Goal: Task Accomplishment & Management: Manage account settings

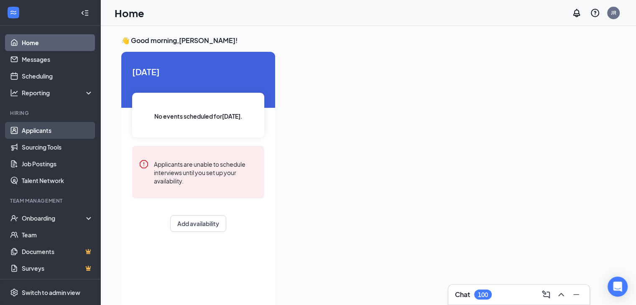
click at [43, 138] on link "Applicants" at bounding box center [58, 130] width 72 height 17
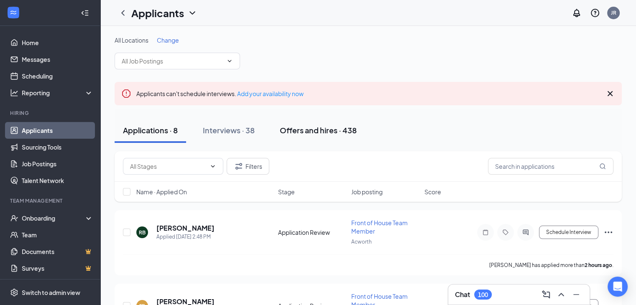
click at [296, 136] on button "Offers and hires · 438" at bounding box center [318, 130] width 94 height 25
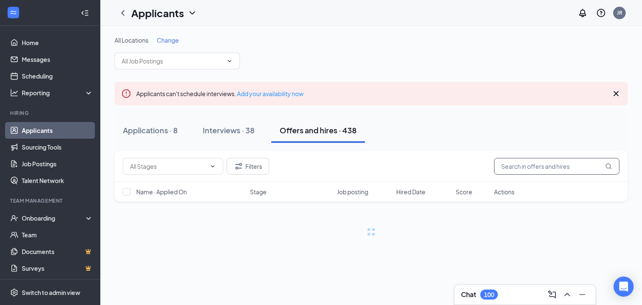
click at [532, 168] on input "text" at bounding box center [556, 166] width 125 height 17
type input "aliyah"
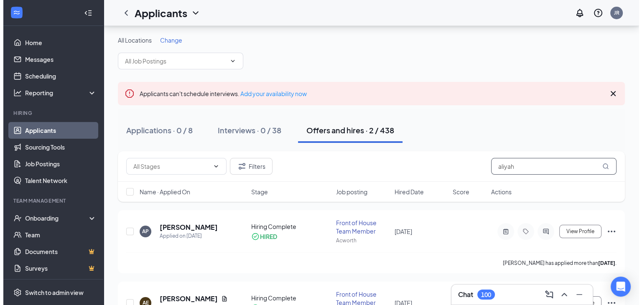
scroll to position [49, 0]
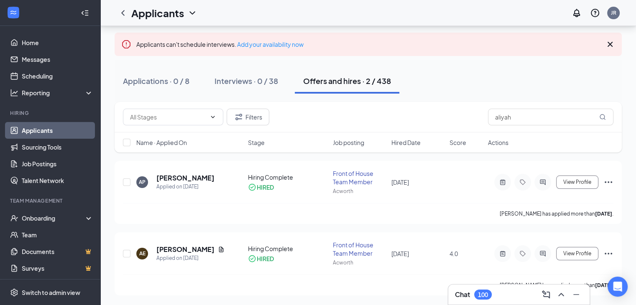
click at [395, 128] on div "Filters aliyah" at bounding box center [368, 117] width 507 height 31
click at [185, 252] on h5 "[PERSON_NAME]" at bounding box center [185, 249] width 58 height 9
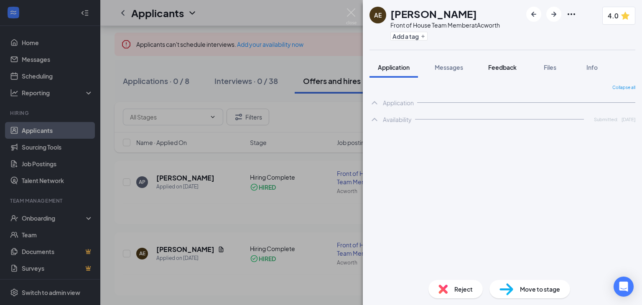
click at [501, 66] on span "Feedback" at bounding box center [502, 68] width 28 height 8
